Goal: Information Seeking & Learning: Find specific fact

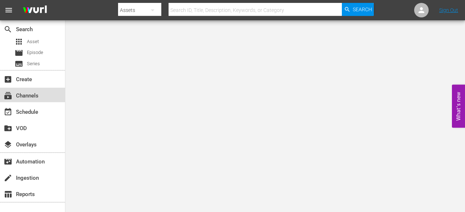
click at [29, 92] on div "subscriptions Channels" at bounding box center [20, 94] width 41 height 7
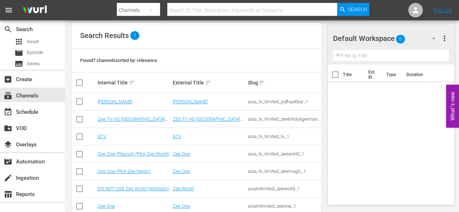
scroll to position [90, 0]
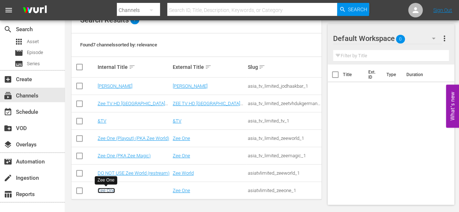
click at [110, 191] on link "Zee One" at bounding box center [106, 190] width 17 height 5
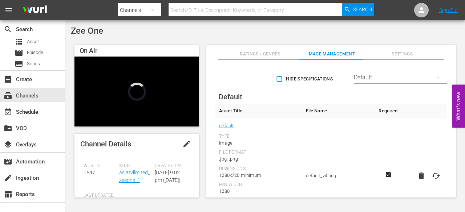
click at [316, 111] on th "File Name" at bounding box center [338, 111] width 73 height 13
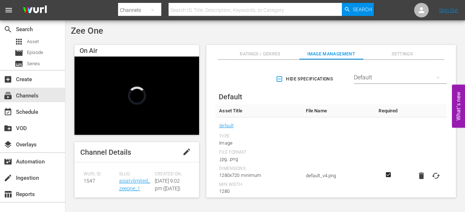
click at [315, 117] on th "File Name" at bounding box center [338, 111] width 73 height 13
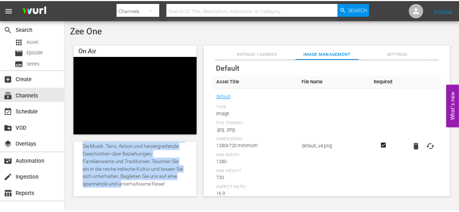
scroll to position [209, 0]
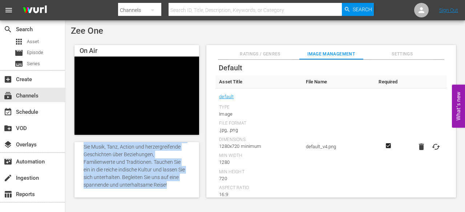
drag, startPoint x: 82, startPoint y: 174, endPoint x: 152, endPoint y: 196, distance: 73.5
click at [152, 196] on div "Channel Details edit [PERSON_NAME] ID: 1547 Slug: asiatvlimited_zeeone_1 Create…" at bounding box center [136, 170] width 125 height 56
copy span "Entdecken Sie das pulsierende Bollywood mit deutschsprachigen Serien und Filmen…"
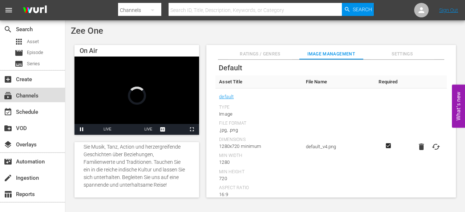
click at [27, 94] on div "subscriptions Channels" at bounding box center [20, 94] width 41 height 7
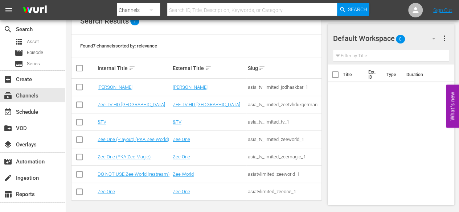
scroll to position [90, 0]
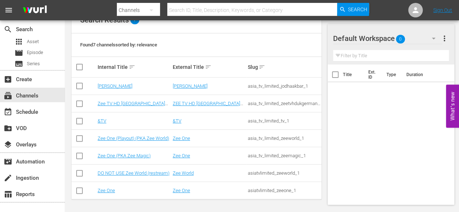
click at [118, 141] on td "Zee One (Playout) (PKA Zee World)" at bounding box center [134, 138] width 75 height 17
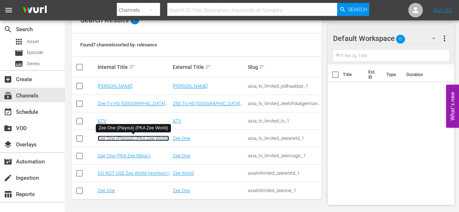
click at [115, 140] on link "Zee One (Playout) (PKA Zee World)" at bounding box center [134, 138] width 72 height 5
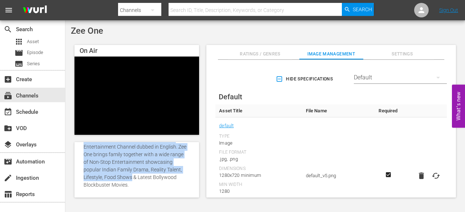
scroll to position [194, 0]
drag, startPoint x: 81, startPoint y: 160, endPoint x: 163, endPoint y: 186, distance: 86.1
click at [163, 186] on div "Channel Details edit [PERSON_NAME] ID: 1815 Slug: asia_tv_limited_zeeworld_1 Cr…" at bounding box center [136, 170] width 125 height 56
copy span "Zee One is a Vibrant & Captivating Indian Entertainment Channel dubbed in Engli…"
